Goal: Complete application form: Complete application form

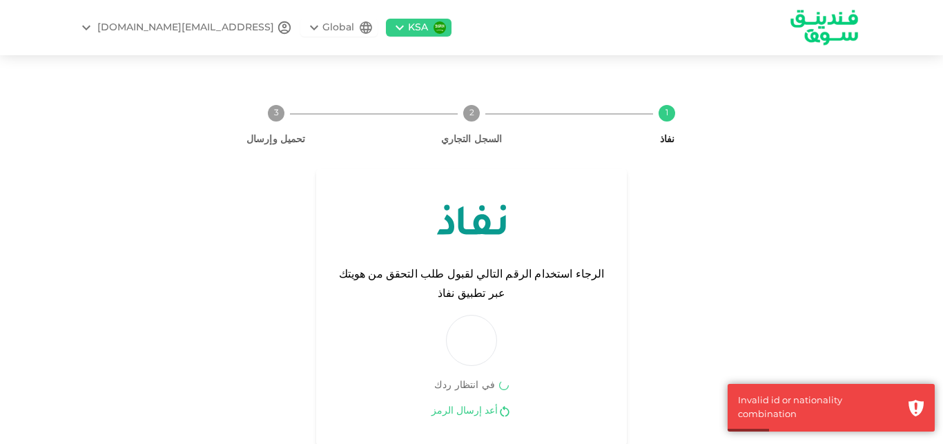
click at [485, 405] on link "أعد إرسال الرمز" at bounding box center [465, 411] width 66 height 13
click at [485, 405] on span "رمز إعادة الإرسال 59 ثواني" at bounding box center [471, 412] width 111 height 15
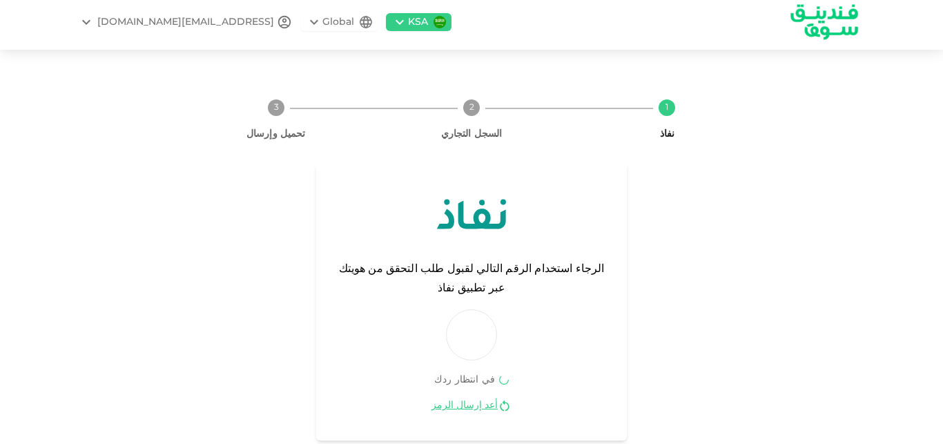
scroll to position [5, 0]
click at [481, 400] on link "أعد إرسال الرمز" at bounding box center [465, 406] width 66 height 13
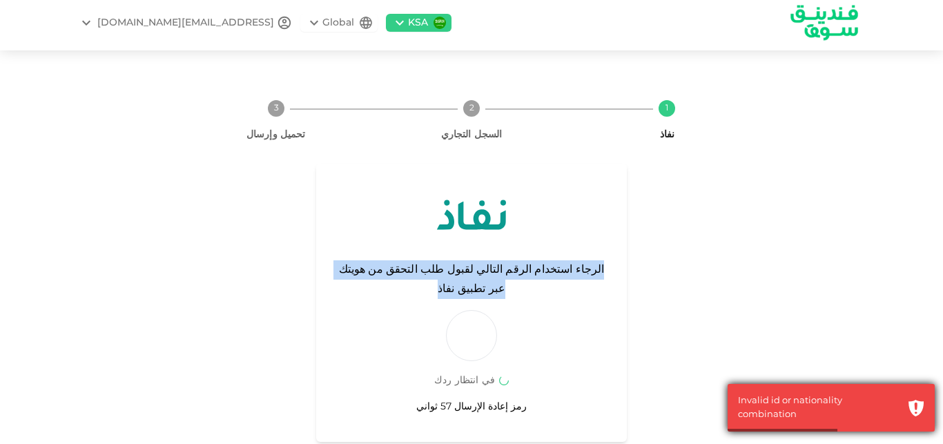
drag, startPoint x: 801, startPoint y: 416, endPoint x: 943, endPoint y: 428, distance: 142.1
click at [935, 428] on div "Invalid id or nationality combination" at bounding box center [831, 408] width 207 height 48
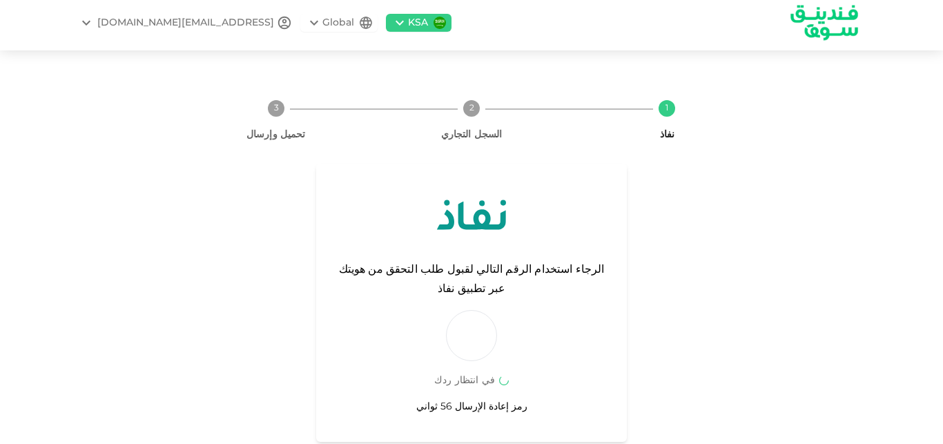
click at [780, 219] on div "1 نفاذ 2 السجل التجاري 3 تحميل وإرسال الرجاء استخدام الرقم التالي لقبول طلب الت…" at bounding box center [471, 265] width 787 height 353
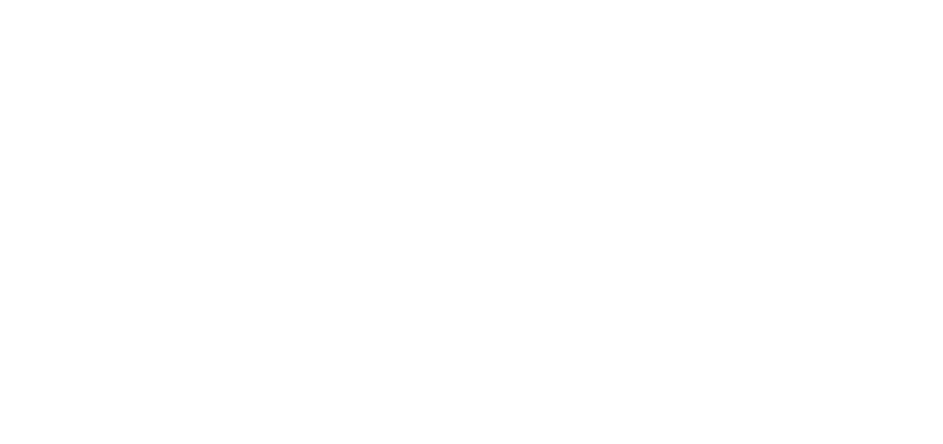
scroll to position [0, 0]
